Goal: Task Accomplishment & Management: Manage account settings

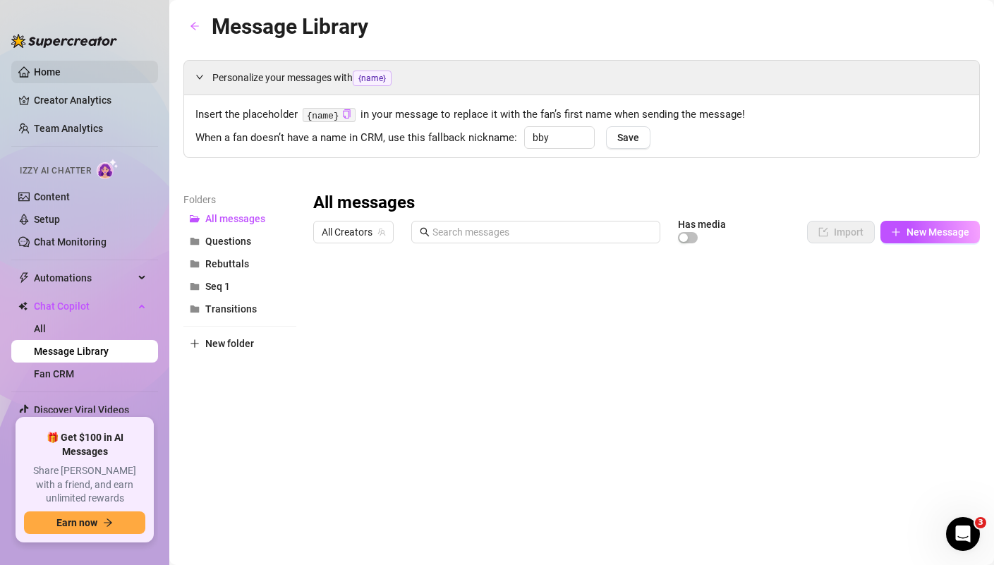
click at [61, 78] on link "Home" at bounding box center [47, 71] width 27 height 11
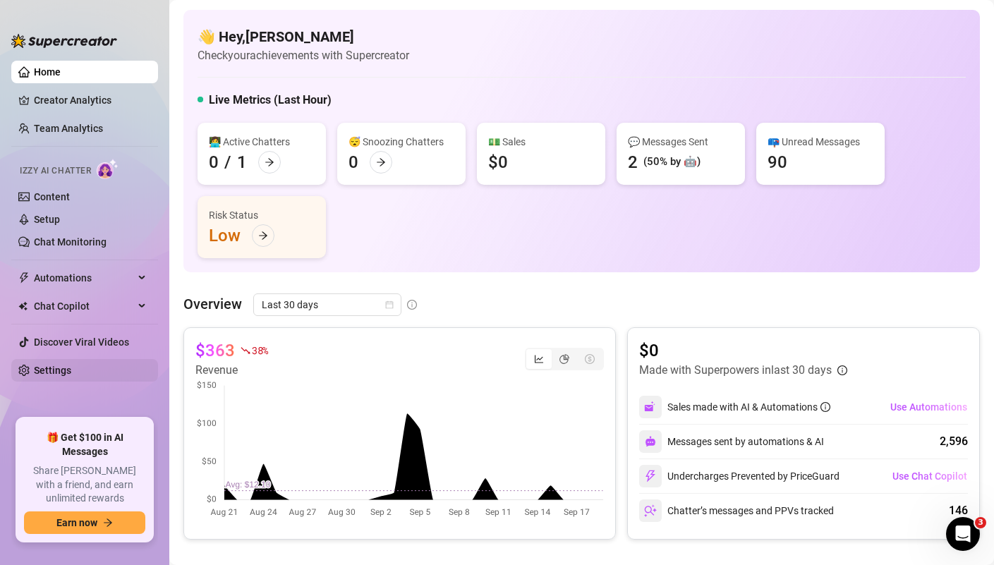
click at [66, 376] on link "Settings" at bounding box center [52, 370] width 37 height 11
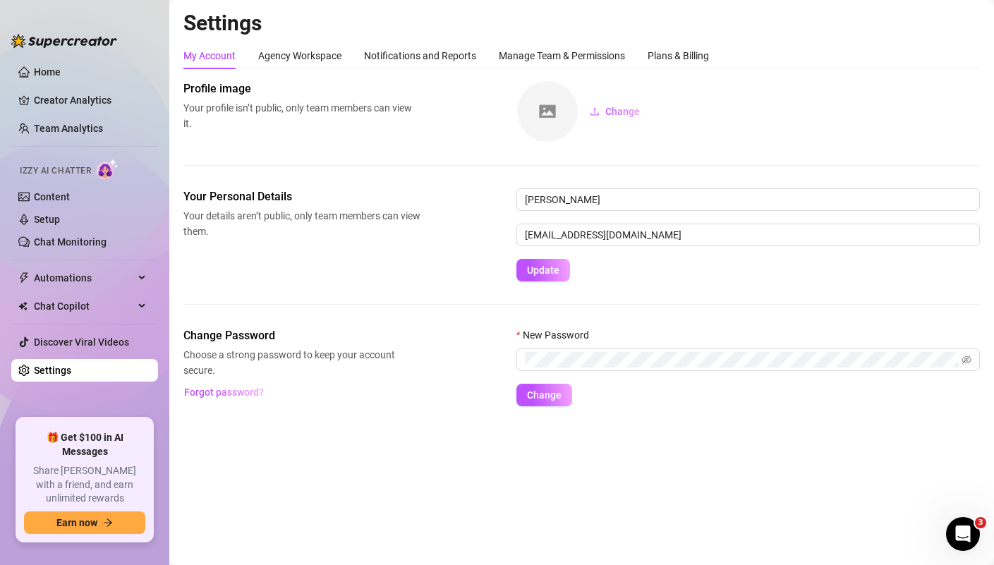
click at [497, 54] on div "My Account Agency Workspace Notifications and Reports Manage Team & Permissions…" at bounding box center [446, 55] width 526 height 27
click at [644, 55] on div "My Account Agency Workspace Notifications and Reports Manage Team & Permissions…" at bounding box center [446, 55] width 526 height 27
click at [655, 55] on div "Plans & Billing" at bounding box center [678, 56] width 61 height 16
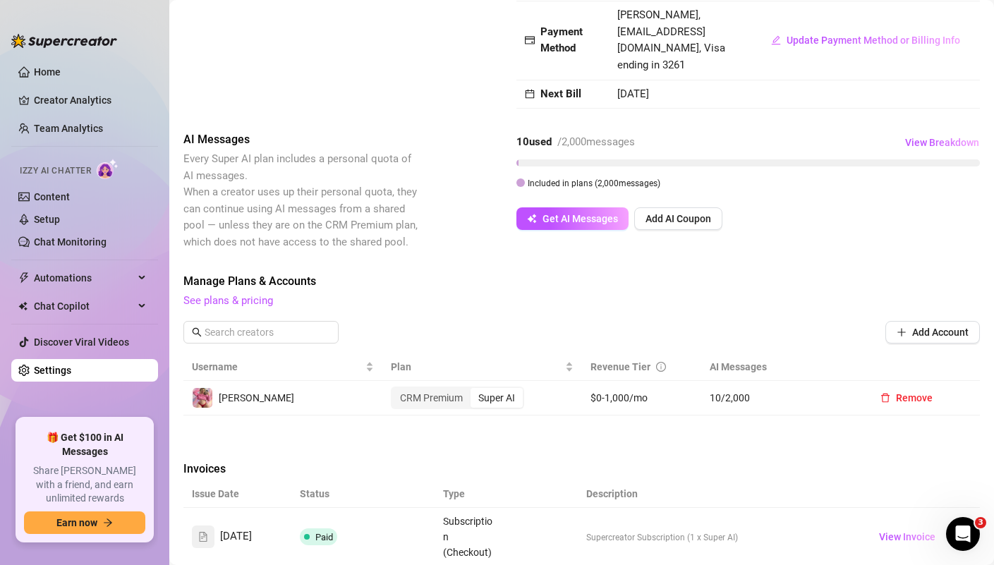
scroll to position [169, 0]
click at [258, 301] on link "See plans & pricing" at bounding box center [228, 301] width 90 height 13
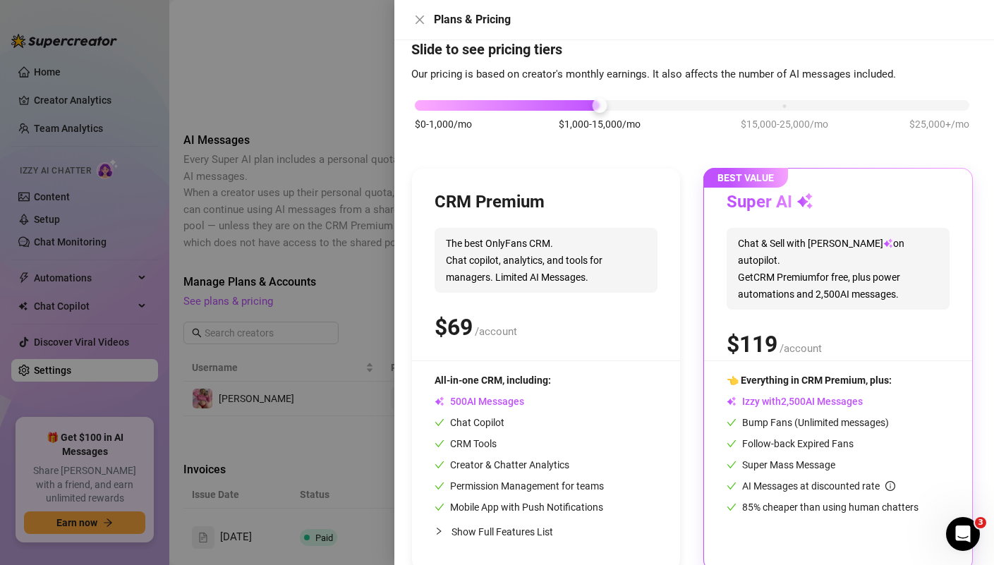
scroll to position [0, 0]
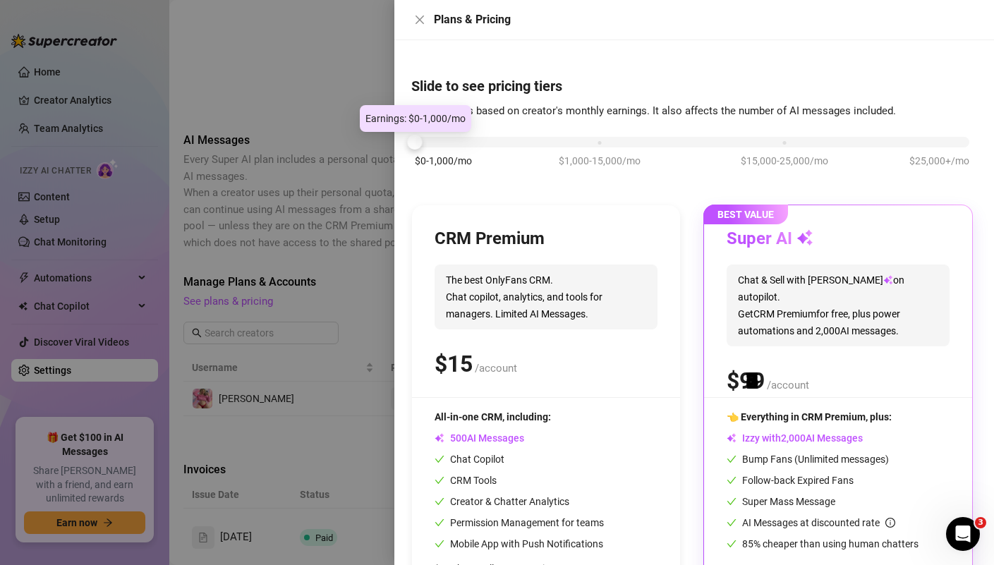
drag, startPoint x: 598, startPoint y: 142, endPoint x: 413, endPoint y: 143, distance: 184.2
click at [413, 143] on div at bounding box center [415, 142] width 15 height 15
click at [418, 23] on icon "close" at bounding box center [419, 19] width 11 height 11
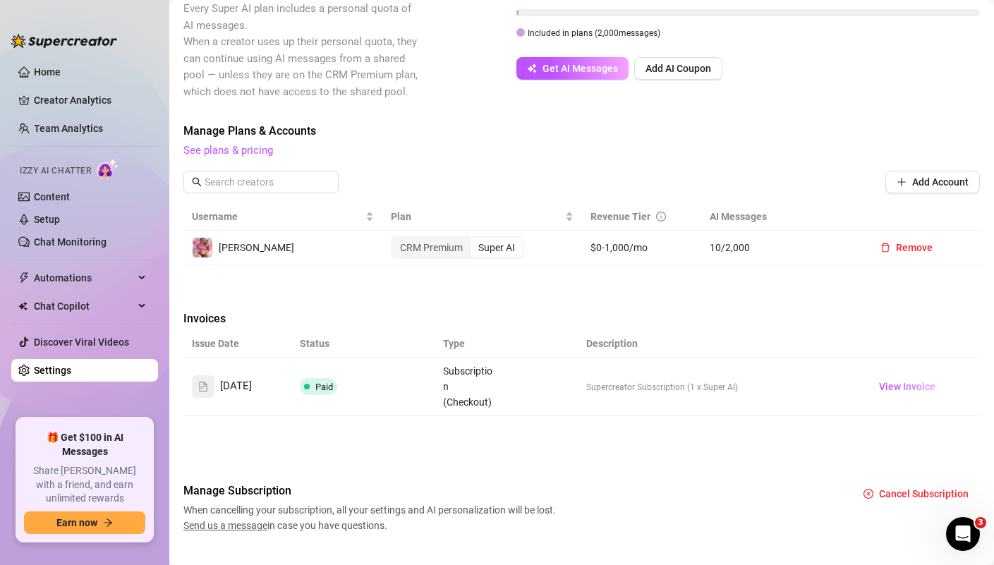
scroll to position [322, 0]
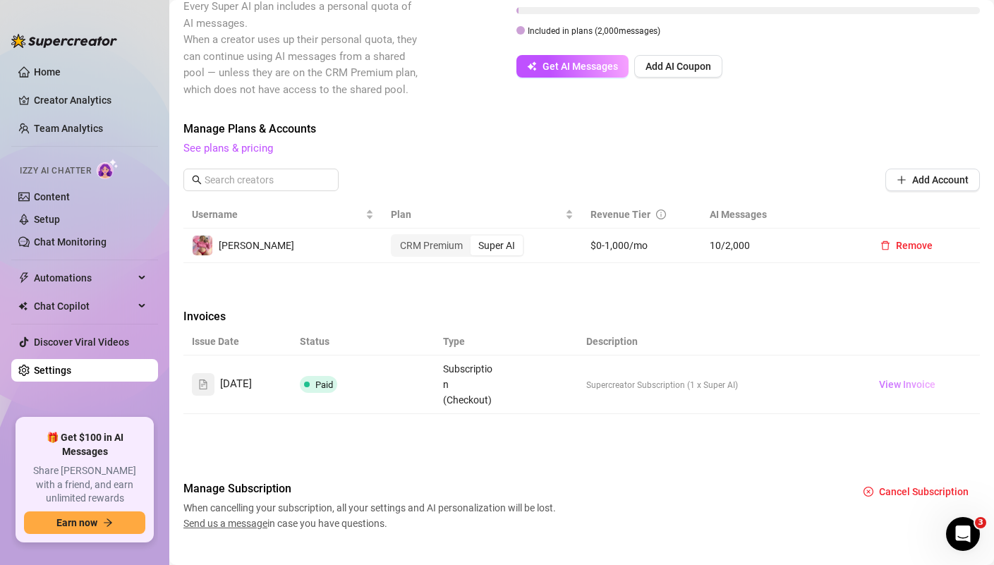
click at [886, 384] on span "View Invoice" at bounding box center [907, 385] width 56 height 16
